Goal: Task Accomplishment & Management: Manage account settings

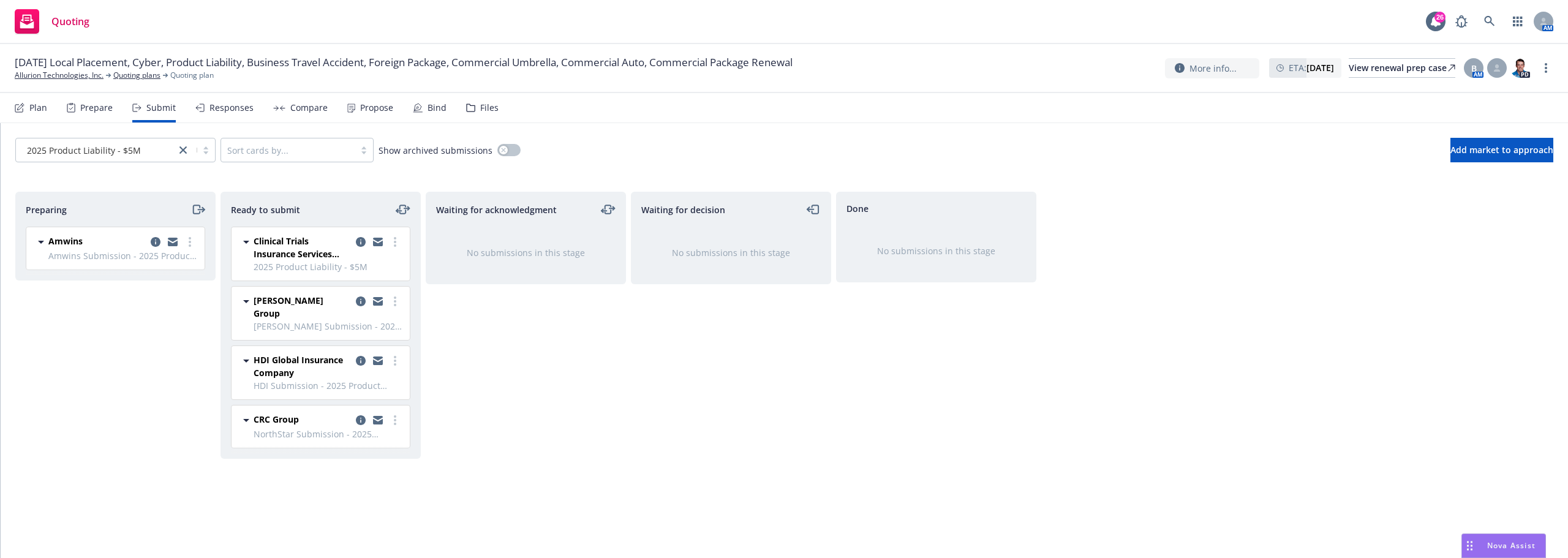
click at [95, 111] on div "Prepare" at bounding box center [96, 107] width 33 height 9
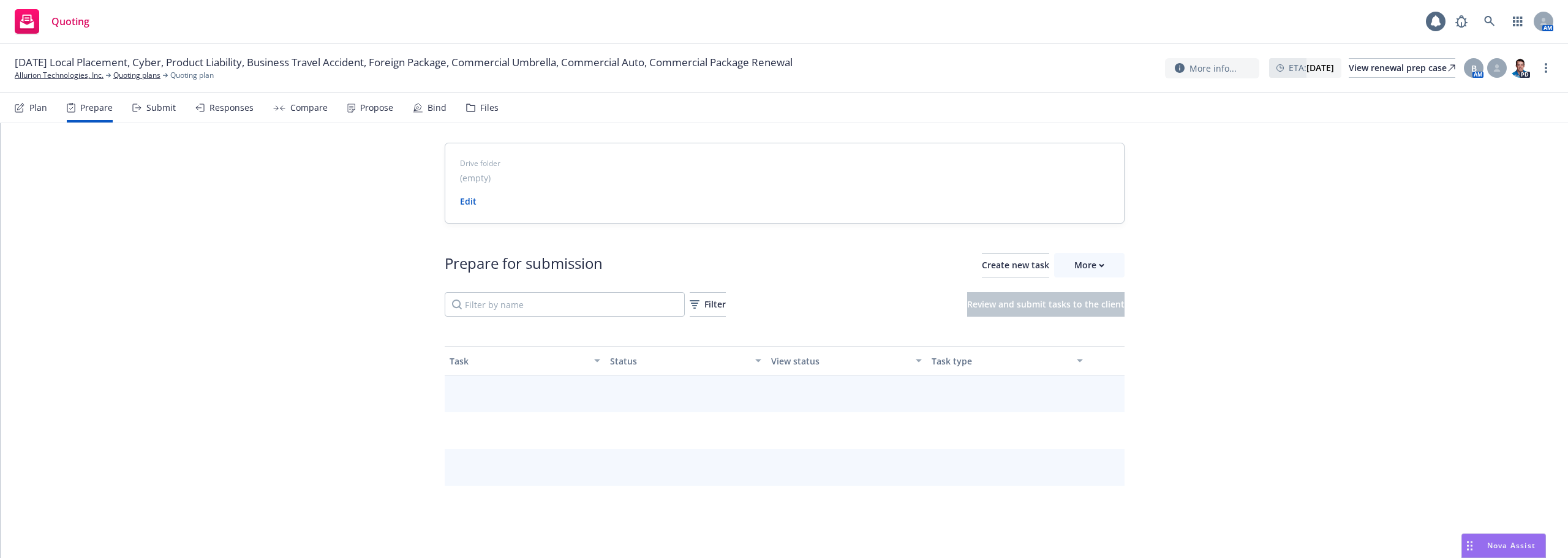
click at [34, 109] on div "Plan" at bounding box center [37, 107] width 18 height 9
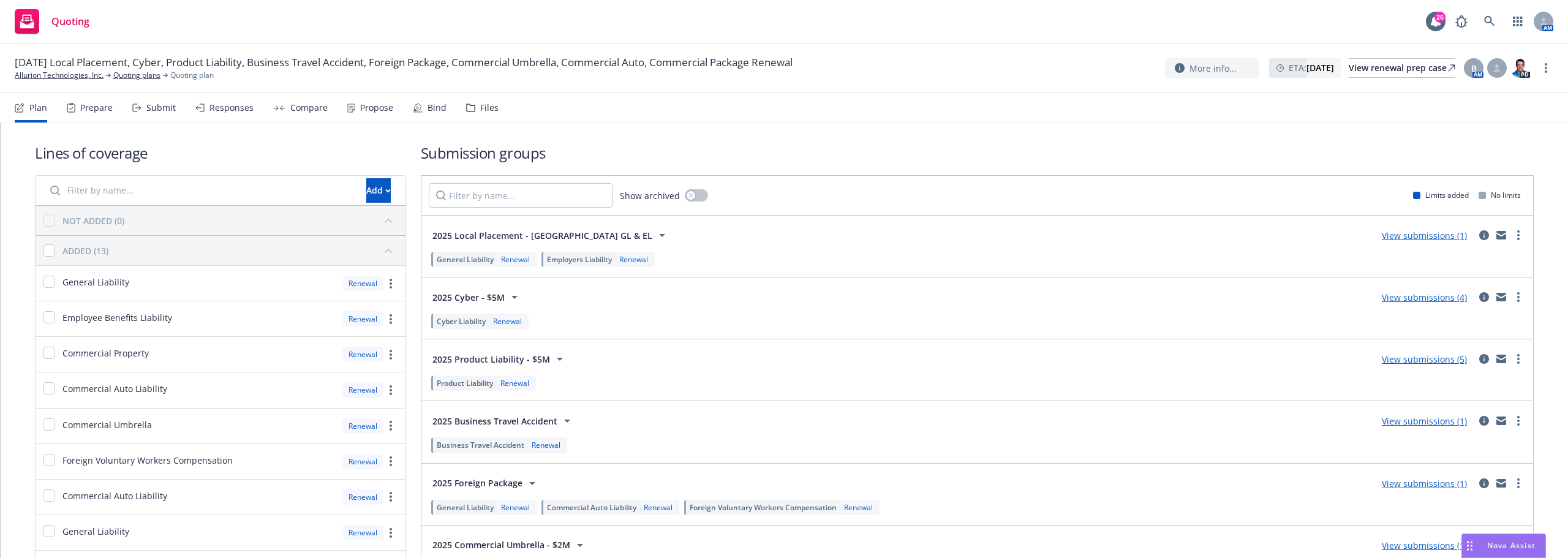
click at [1426, 298] on link "View submissions (4)" at bounding box center [1423, 297] width 85 height 11
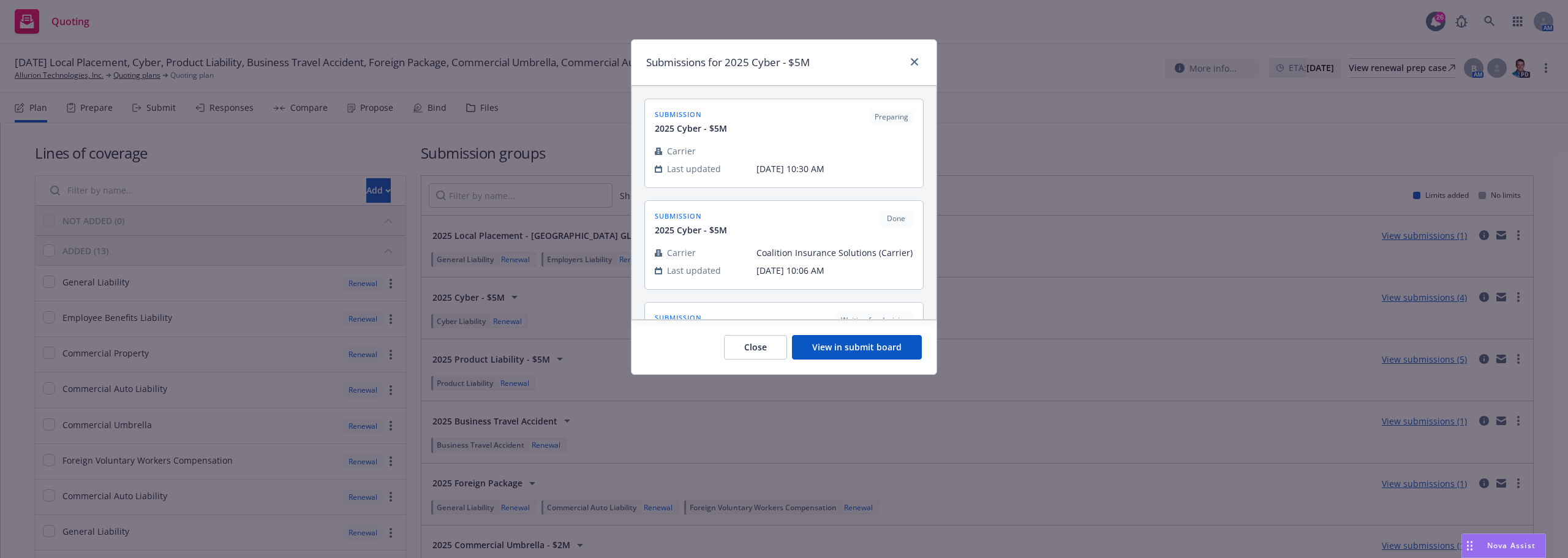
click at [851, 348] on button "View in submit board" at bounding box center [856, 348] width 130 height 24
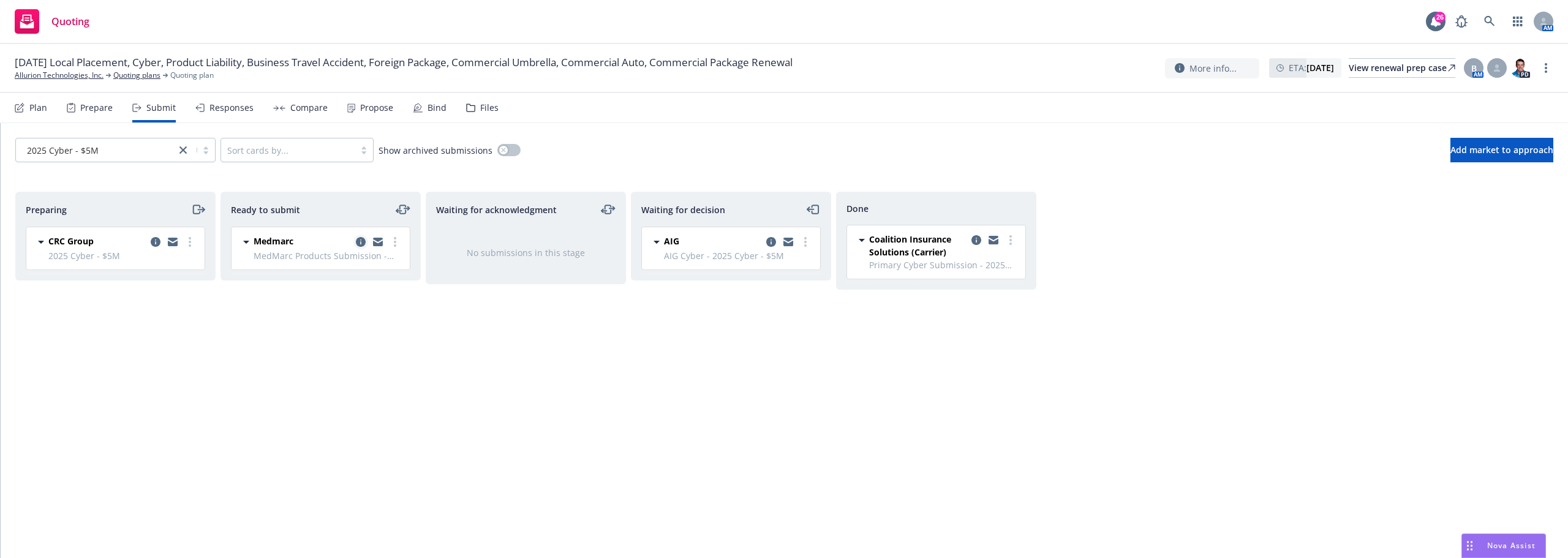
click at [360, 242] on icon "copy logging email" at bounding box center [360, 242] width 9 height 9
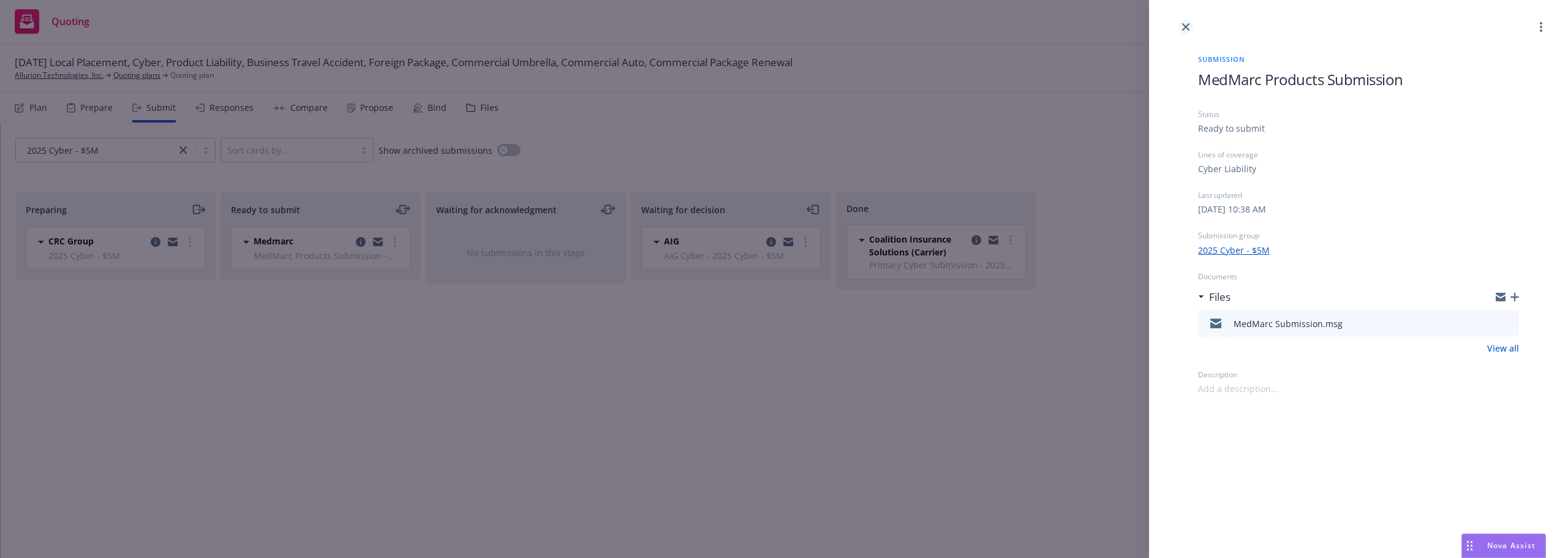
click at [1185, 22] on link "close" at bounding box center [1186, 27] width 15 height 15
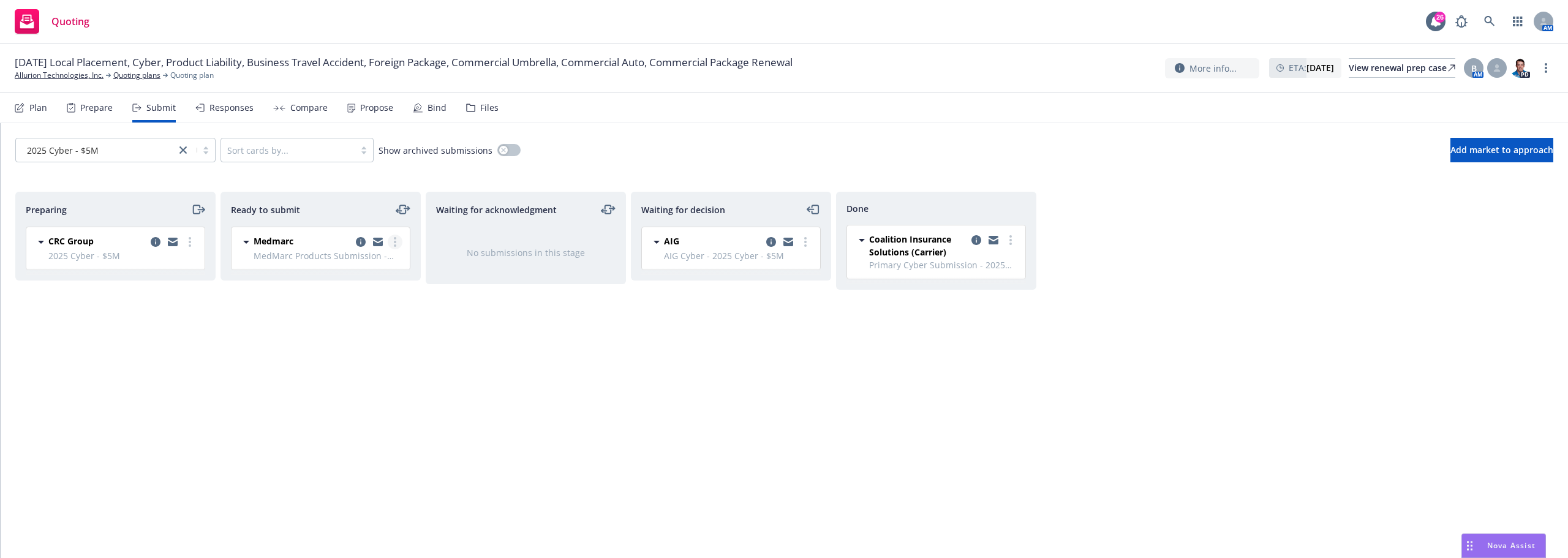
click at [396, 239] on link "more" at bounding box center [395, 242] width 15 height 15
click at [337, 322] on span "Move back one step" at bounding box center [334, 316] width 111 height 11
click at [193, 286] on link "more" at bounding box center [190, 291] width 15 height 15
click at [154, 290] on icon "copy logging email" at bounding box center [155, 291] width 9 height 9
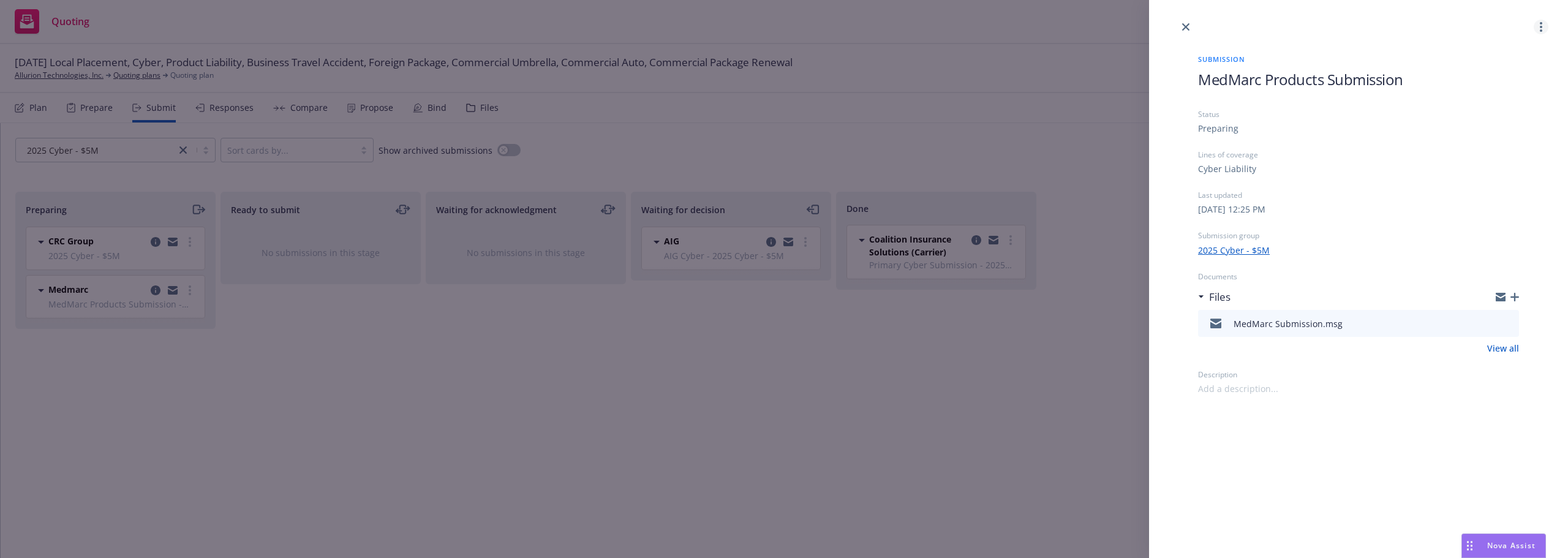
click at [1538, 21] on link "more" at bounding box center [1541, 27] width 15 height 15
click at [1492, 86] on span "Archive submission" at bounding box center [1492, 81] width 109 height 11
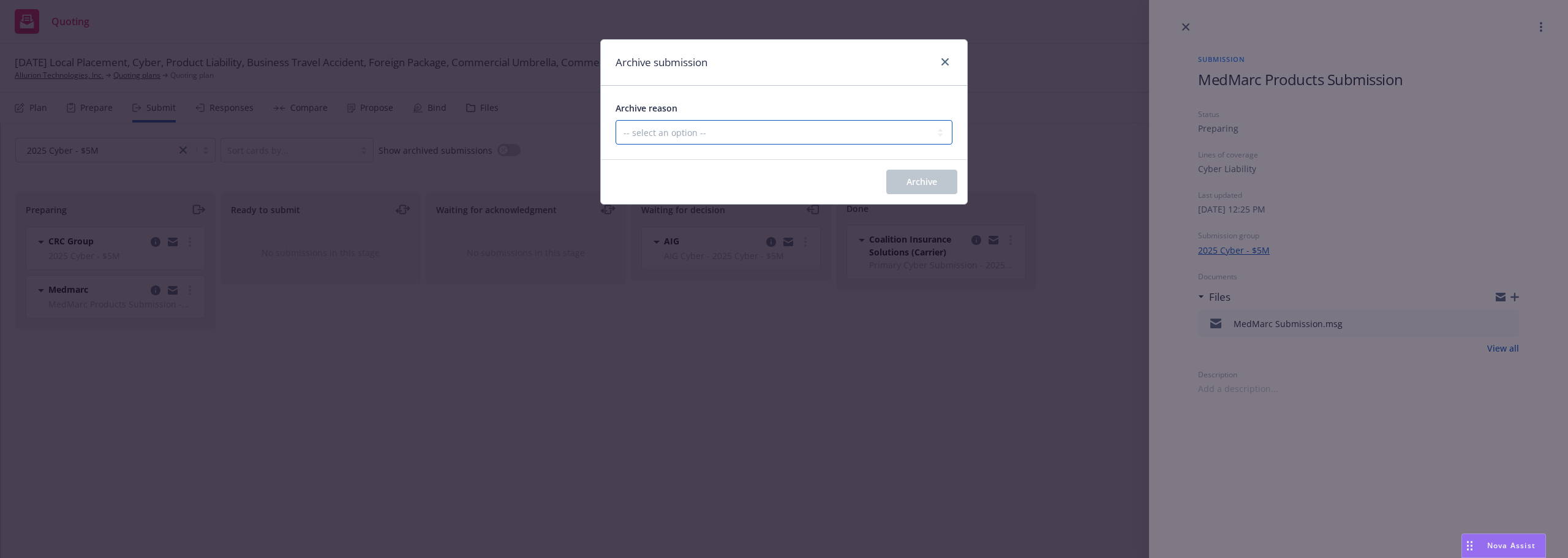
click at [869, 143] on select "-- select an option -- Carrier unresponsive Client decided not to proceed with …" at bounding box center [784, 133] width 337 height 24
select select "MADE_BY_MISTAKE"
click at [615, 121] on select "-- select an option -- Carrier unresponsive Client decided not to proceed with …" at bounding box center [784, 133] width 337 height 24
click at [886, 186] on button "Archive" at bounding box center [922, 182] width 71 height 24
